Goal: Information Seeking & Learning: Learn about a topic

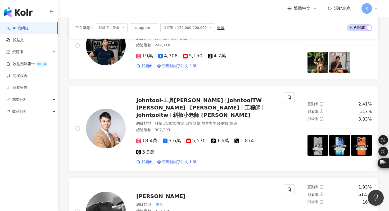
scroll to position [831, 0]
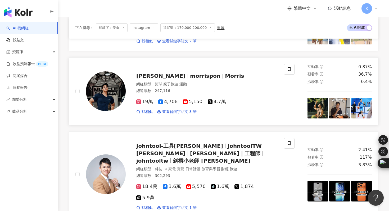
click at [115, 86] on img at bounding box center [106, 91] width 40 height 40
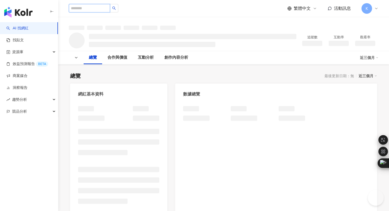
click at [92, 7] on input "search" at bounding box center [89, 8] width 41 height 8
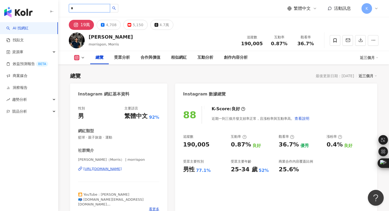
type input "*"
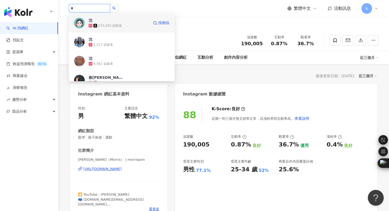
click at [76, 21] on img at bounding box center [79, 23] width 11 height 11
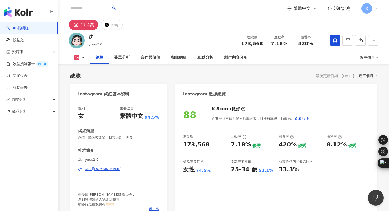
scroll to position [185, 0]
